Goal: Task Accomplishment & Management: Use online tool/utility

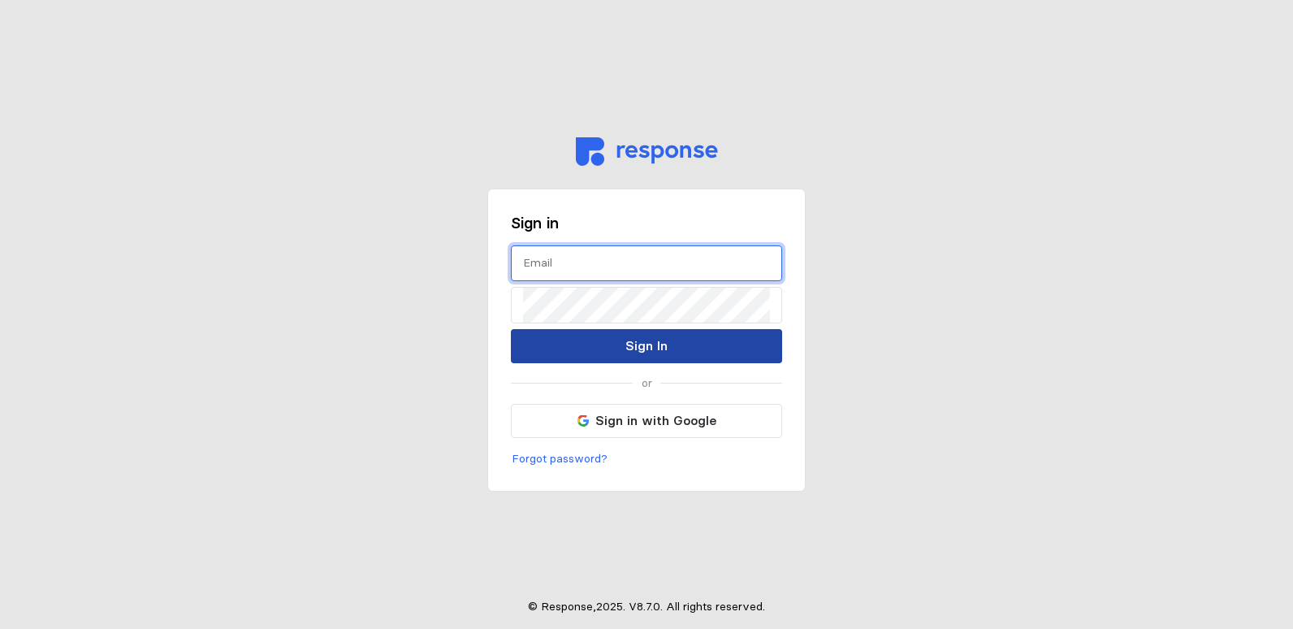
type input "[EMAIL_ADDRESS][DOMAIN_NAME]"
click at [678, 353] on button "Sign In" at bounding box center [646, 346] width 271 height 34
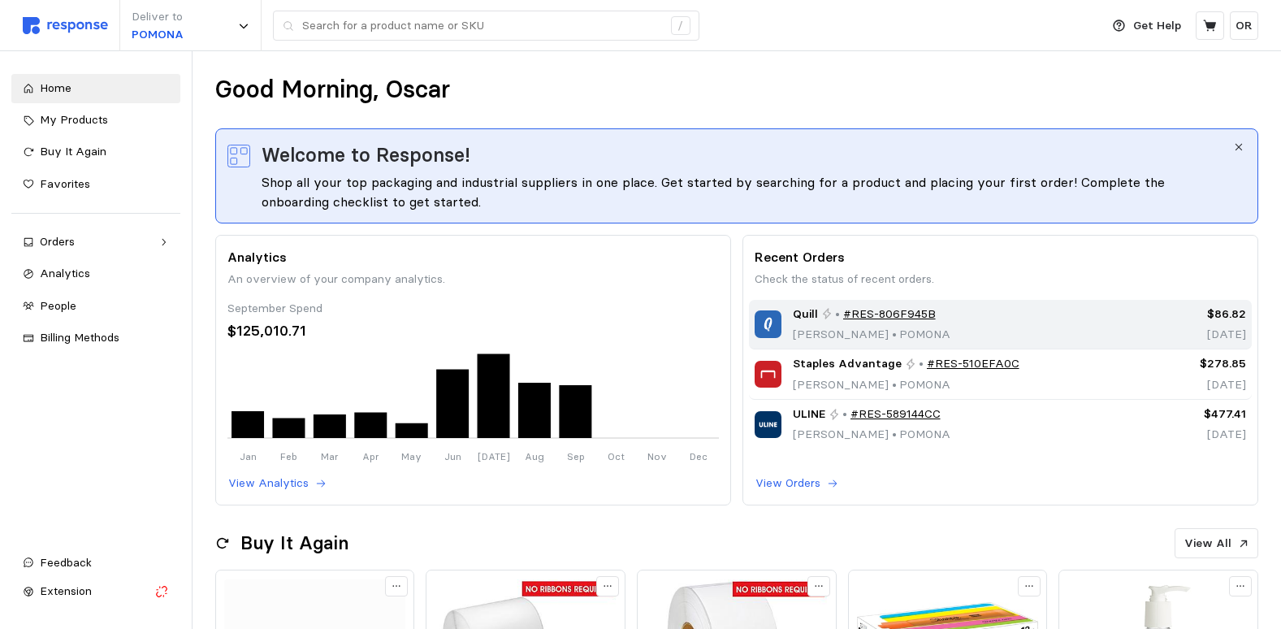
click at [907, 315] on link "#RES-806F945B" at bounding box center [889, 314] width 93 height 18
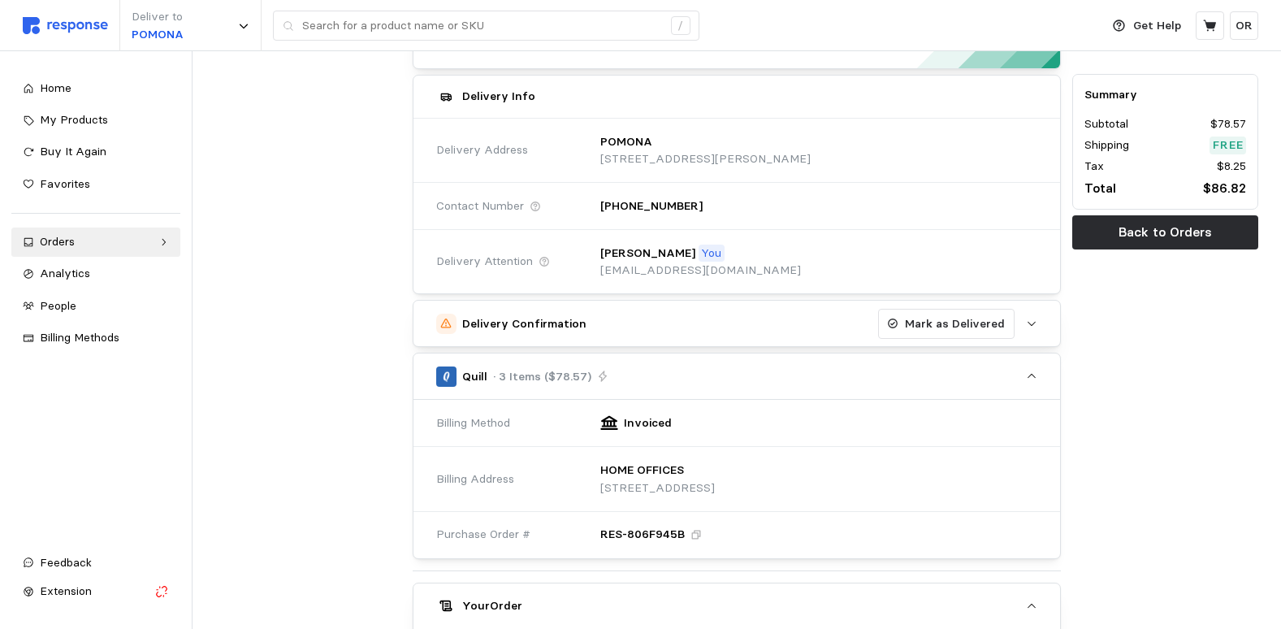
scroll to position [100, 0]
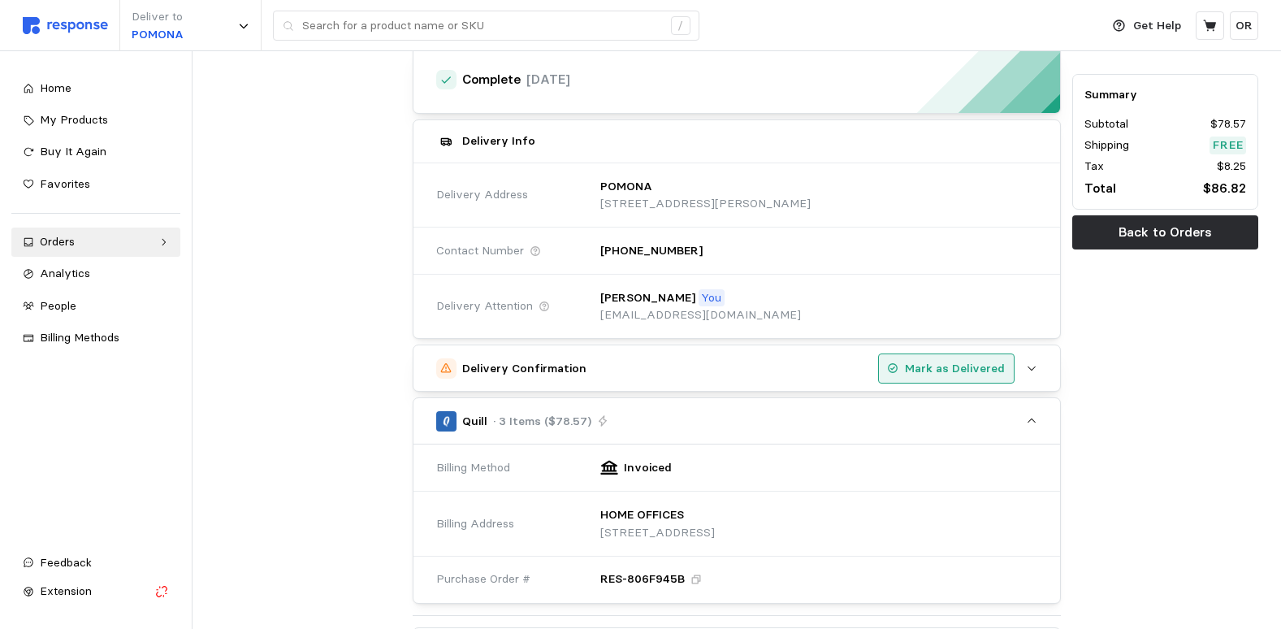
click at [985, 375] on p "Mark as Delivered" at bounding box center [955, 369] width 100 height 18
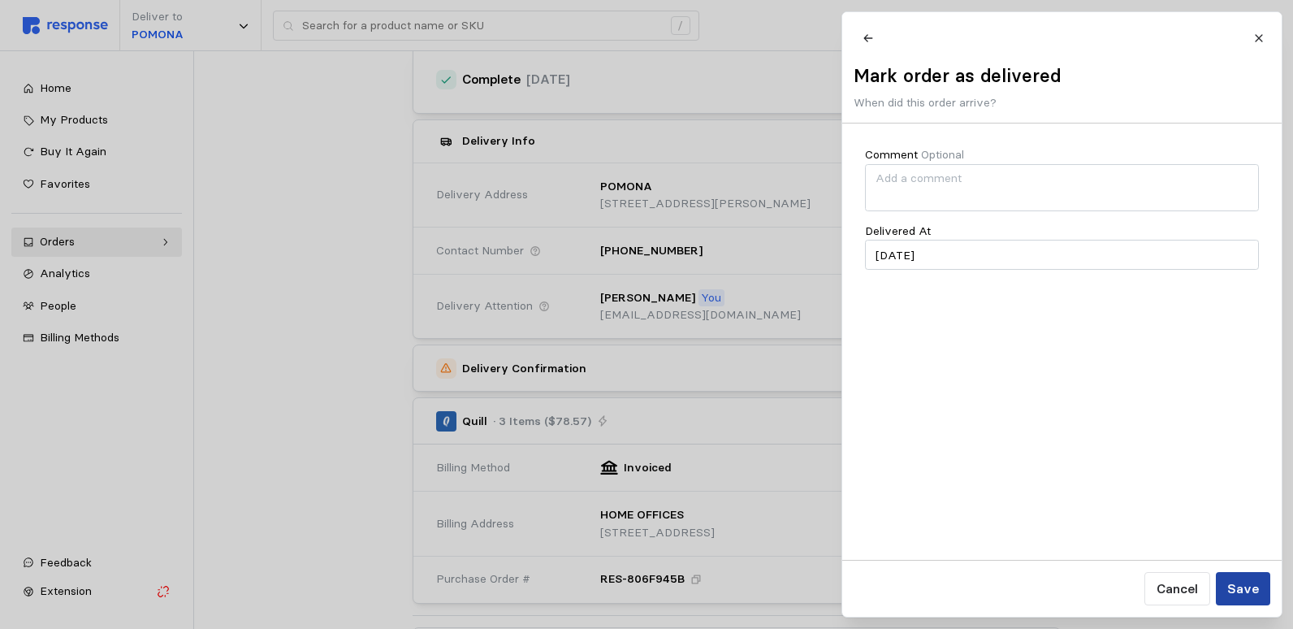
click at [1246, 599] on button "Save" at bounding box center [1242, 588] width 54 height 33
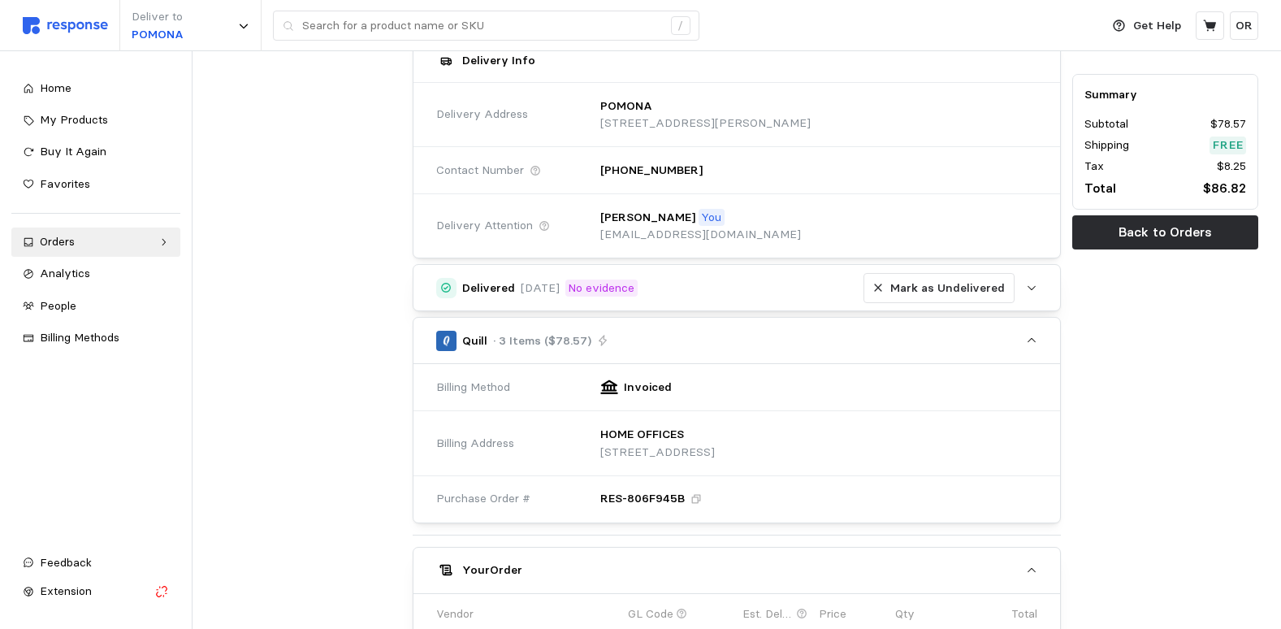
scroll to position [181, 0]
